Goal: Find contact information: Find contact information

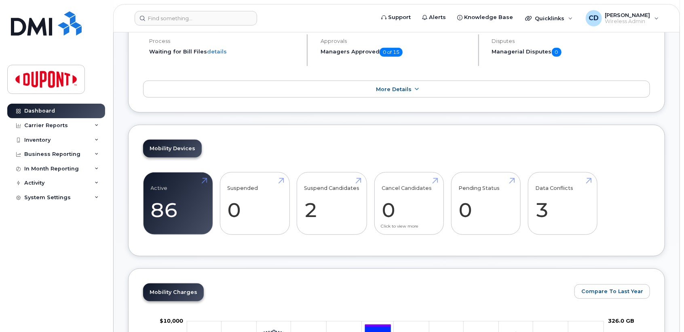
scroll to position [180, 0]
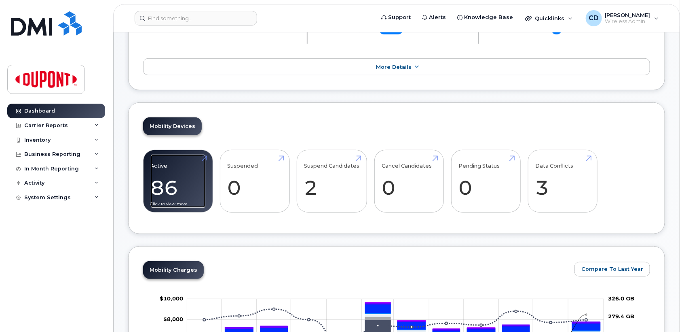
drag, startPoint x: 168, startPoint y: 184, endPoint x: 176, endPoint y: 184, distance: 8.1
click at [168, 184] on link "Active 86 -10%" at bounding box center [178, 181] width 55 height 53
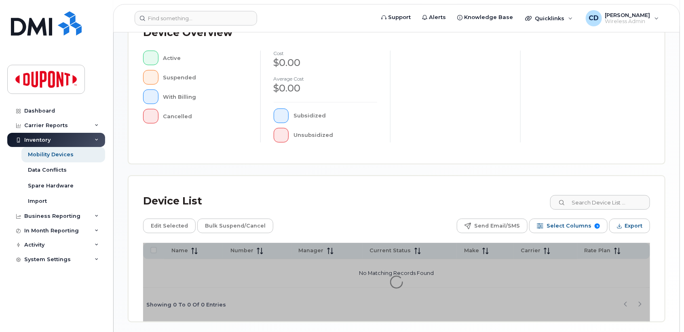
scroll to position [223, 0]
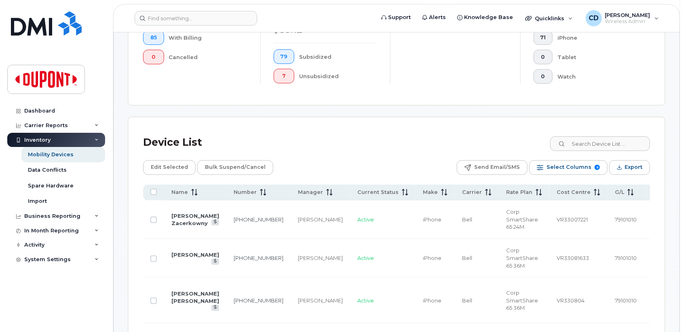
scroll to position [327, 0]
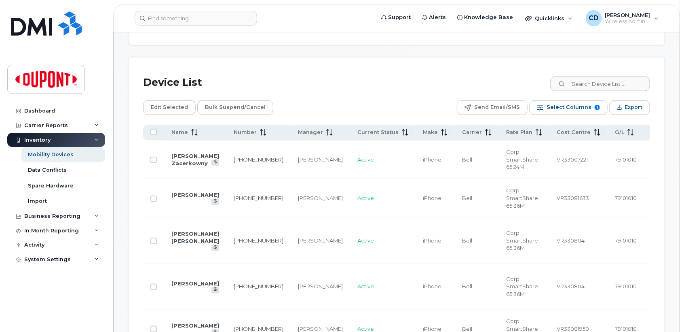
drag, startPoint x: 180, startPoint y: 131, endPoint x: 184, endPoint y: 140, distance: 9.9
click at [180, 130] on span "Name" at bounding box center [180, 132] width 17 height 7
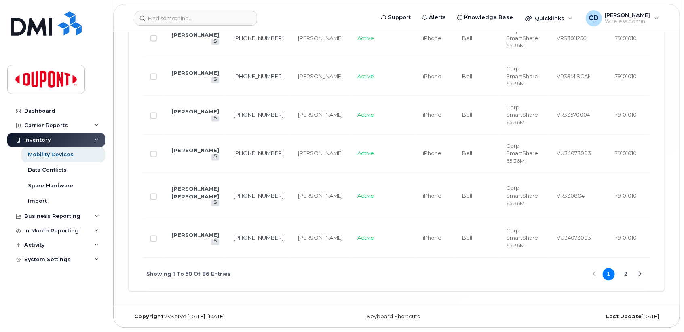
scroll to position [2287, 0]
click at [629, 273] on button "2" at bounding box center [626, 274] width 12 height 12
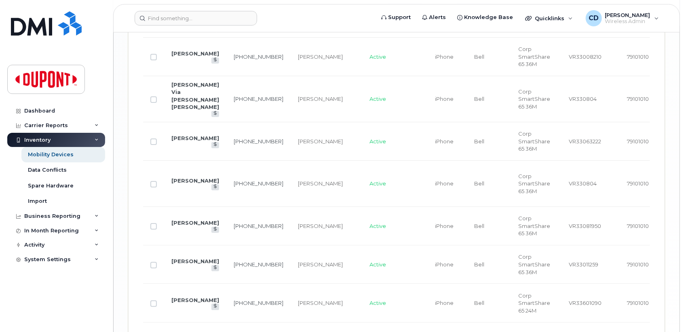
scroll to position [1395, 0]
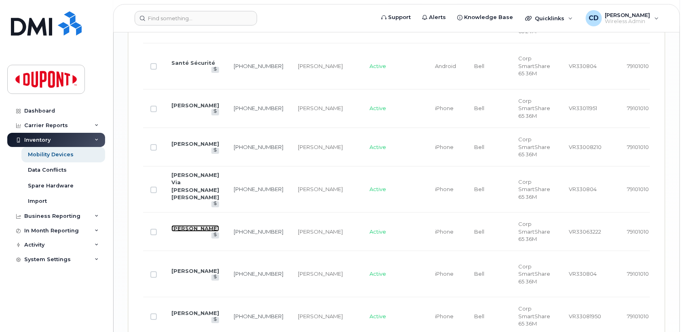
click at [181, 231] on link "[PERSON_NAME]" at bounding box center [196, 228] width 48 height 6
click at [188, 251] on td "[PERSON_NAME]" at bounding box center [195, 231] width 62 height 38
click at [180, 231] on link "[PERSON_NAME]" at bounding box center [196, 228] width 48 height 6
click at [188, 231] on link "[PERSON_NAME]" at bounding box center [196, 228] width 48 height 6
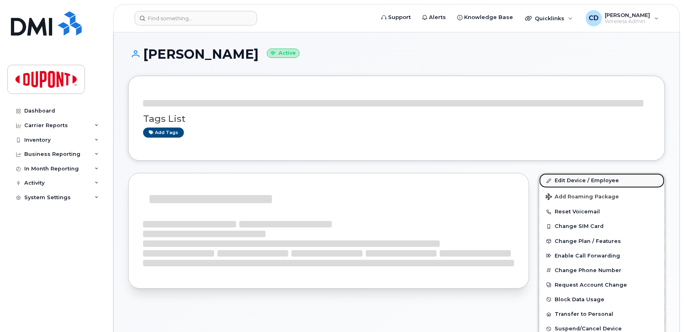
click at [565, 180] on link "Edit Device / Employee" at bounding box center [602, 180] width 125 height 15
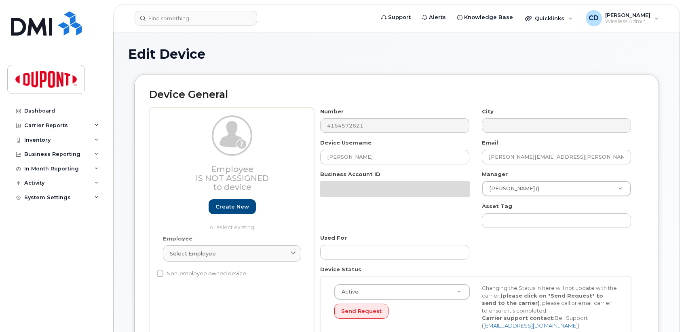
select select "2684147"
select select "2695088"
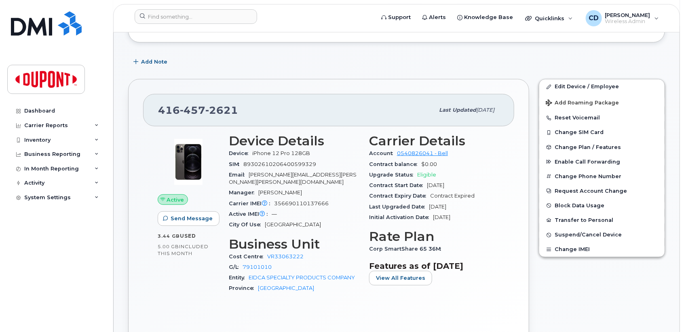
scroll to position [135, 0]
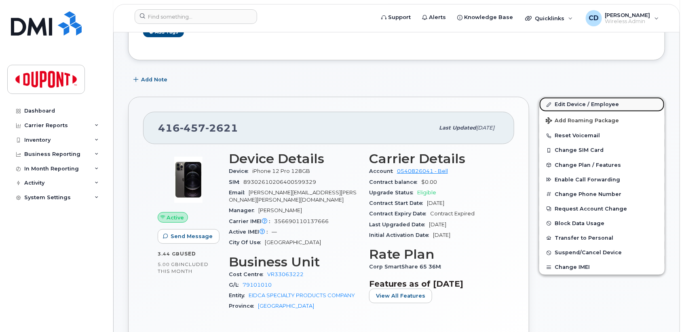
click at [570, 105] on link "Edit Device / Employee" at bounding box center [602, 104] width 125 height 15
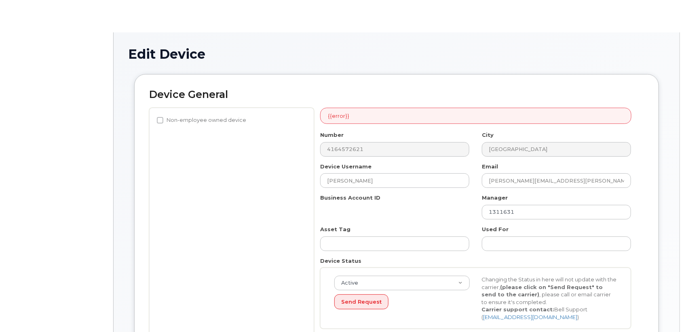
select select "2684147"
select select "2695088"
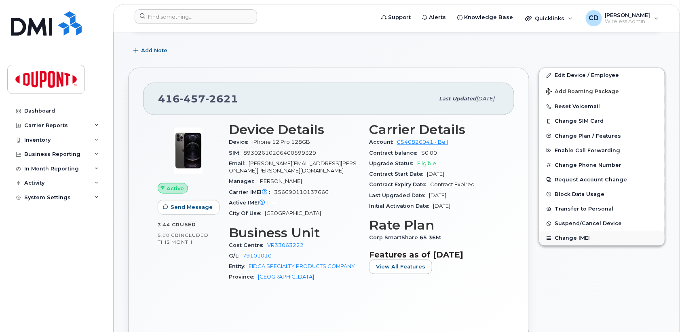
scroll to position [180, 0]
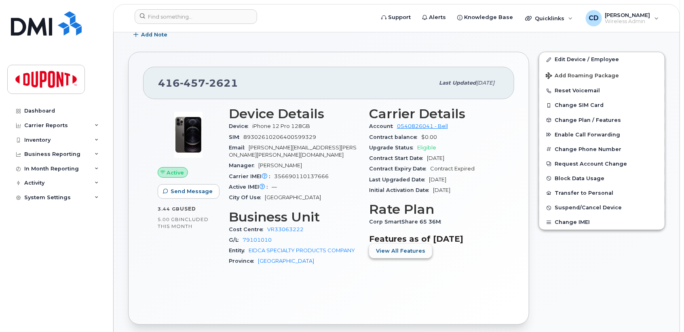
click at [389, 251] on span "View All Features" at bounding box center [400, 251] width 49 height 8
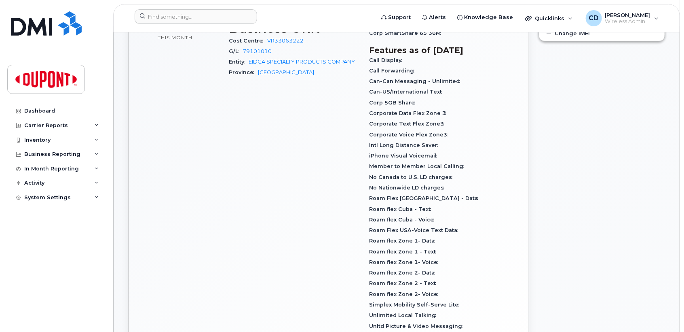
scroll to position [449, 0]
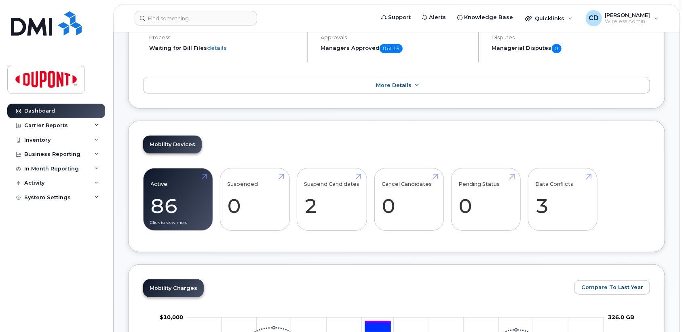
scroll to position [180, 0]
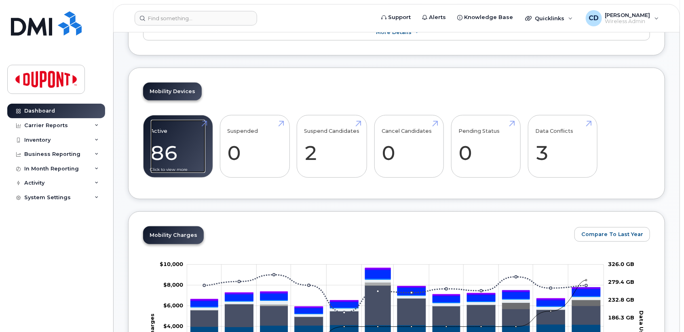
click at [172, 152] on link "Active 86 -10%" at bounding box center [178, 146] width 55 height 53
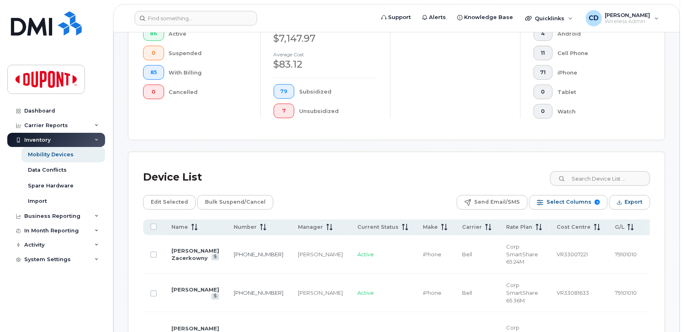
scroll to position [314, 0]
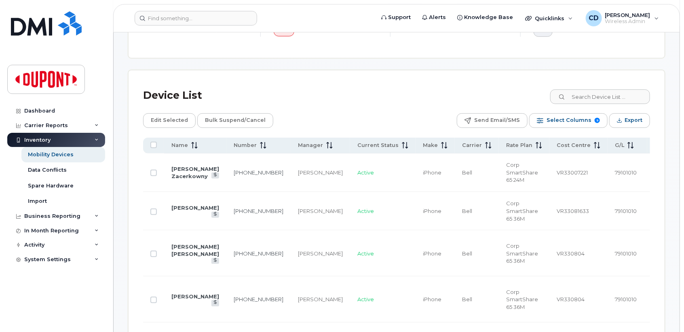
drag, startPoint x: 185, startPoint y: 142, endPoint x: 221, endPoint y: 176, distance: 49.5
click at [185, 142] on span "Name" at bounding box center [180, 145] width 17 height 7
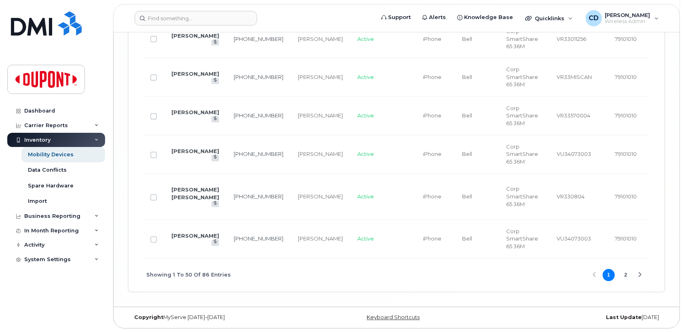
scroll to position [2273, 0]
click at [629, 280] on button "2" at bounding box center [626, 274] width 12 height 12
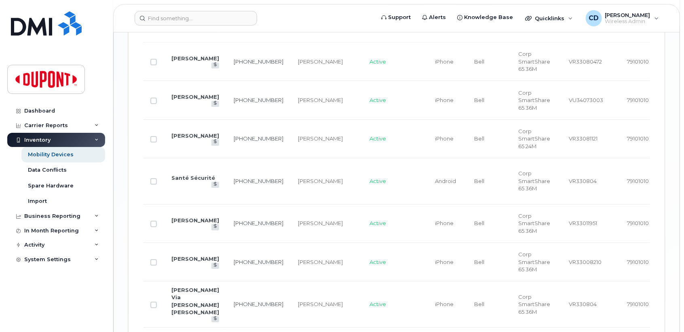
scroll to position [1216, 0]
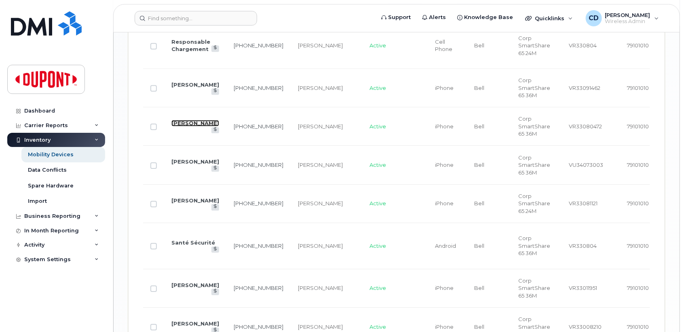
click at [188, 126] on link "[PERSON_NAME]" at bounding box center [196, 123] width 48 height 6
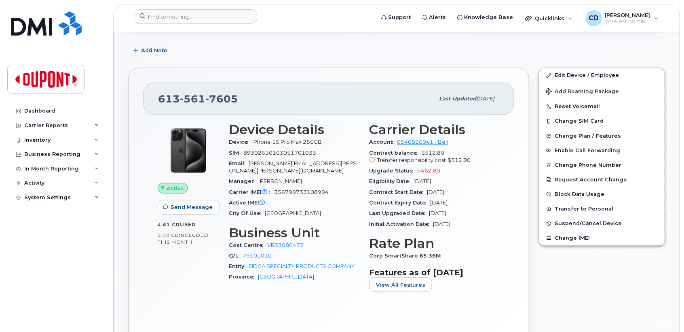
scroll to position [180, 0]
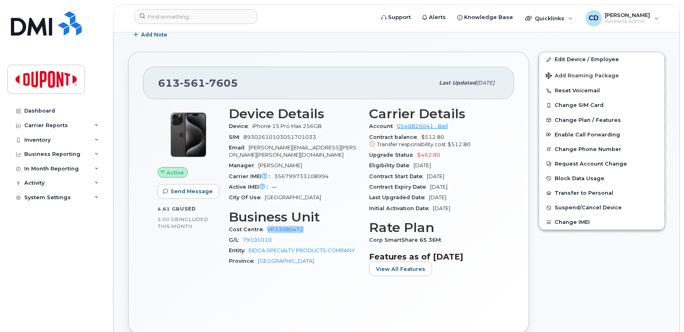
drag, startPoint x: 308, startPoint y: 225, endPoint x: 264, endPoint y: 223, distance: 44.1
click at [264, 224] on div "Cost Centre VR33080472" at bounding box center [294, 229] width 131 height 11
drag, startPoint x: 264, startPoint y: 223, endPoint x: 305, endPoint y: 278, distance: 68.8
click at [305, 278] on div "Device Details Device iPhone 15 Pro Max 256GB SIM [TECHNICAL_ID] Email [PERSON_…" at bounding box center [294, 195] width 140 height 186
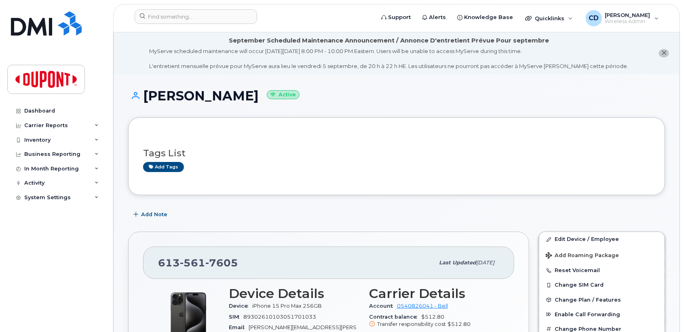
scroll to position [90, 0]
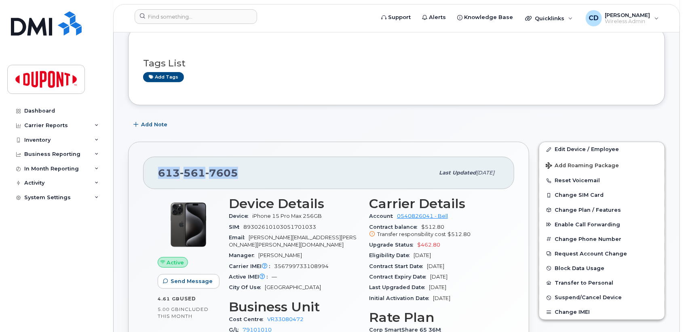
drag, startPoint x: 236, startPoint y: 172, endPoint x: 159, endPoint y: 170, distance: 77.3
click at [159, 170] on span "[PHONE_NUMBER]" at bounding box center [198, 173] width 80 height 12
drag, startPoint x: 159, startPoint y: 171, endPoint x: 169, endPoint y: 172, distance: 10.2
copy span "[PHONE_NUMBER]"
drag, startPoint x: 40, startPoint y: 81, endPoint x: 72, endPoint y: 90, distance: 32.8
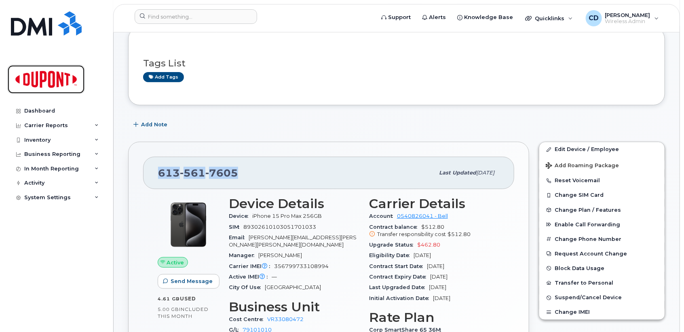
click at [40, 81] on img at bounding box center [46, 79] width 62 height 23
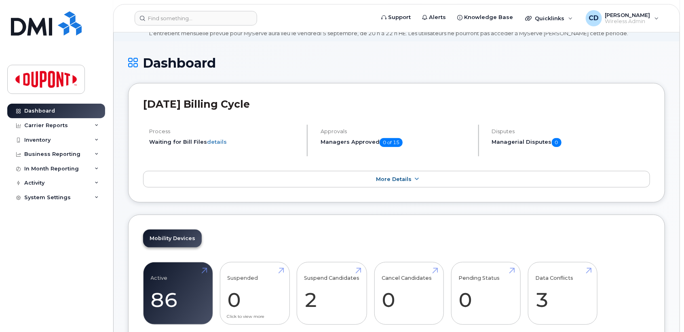
scroll to position [180, 0]
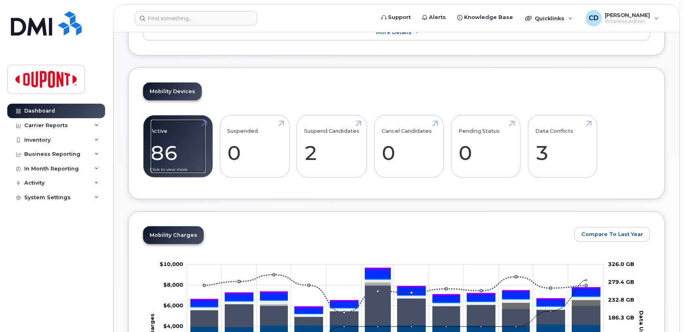
click at [169, 148] on link "Active 86 -10%" at bounding box center [178, 146] width 55 height 53
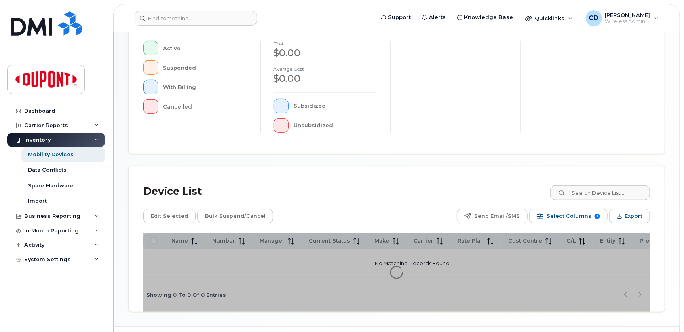
scroll to position [226, 0]
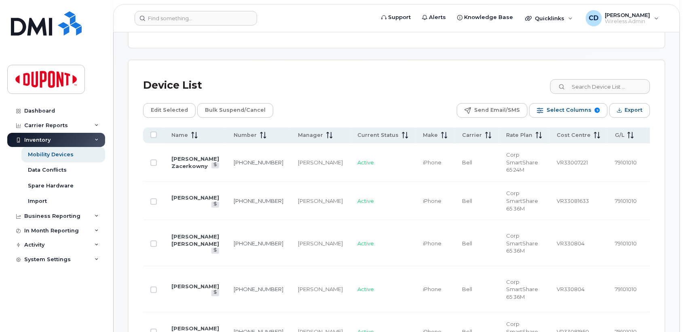
scroll to position [239, 0]
